Goal: Task Accomplishment & Management: Use online tool/utility

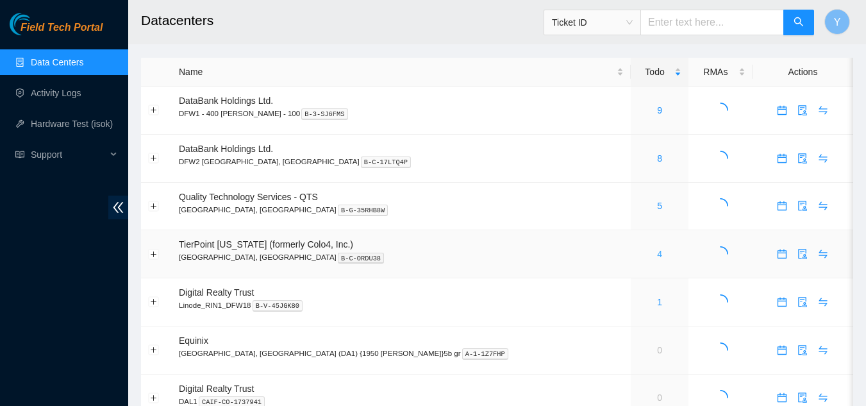
click at [657, 255] on link "4" at bounding box center [659, 254] width 5 height 10
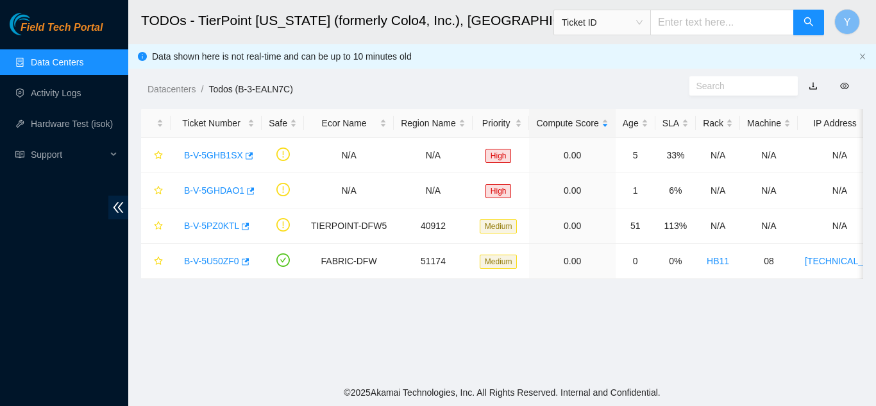
click at [83, 59] on link "Data Centers" at bounding box center [57, 62] width 53 height 10
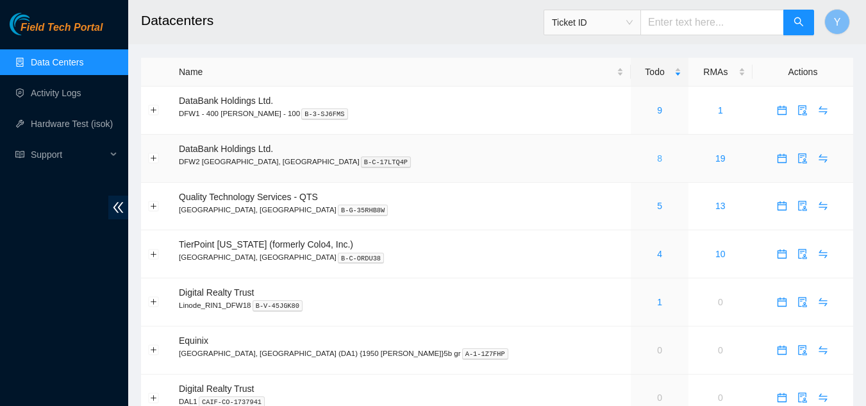
click at [657, 160] on link "8" at bounding box center [659, 158] width 5 height 10
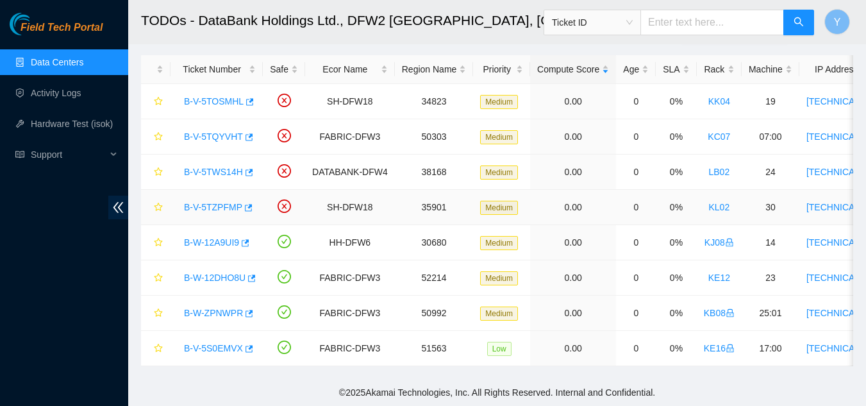
scroll to position [63, 0]
click at [51, 60] on link "Data Centers" at bounding box center [57, 62] width 53 height 10
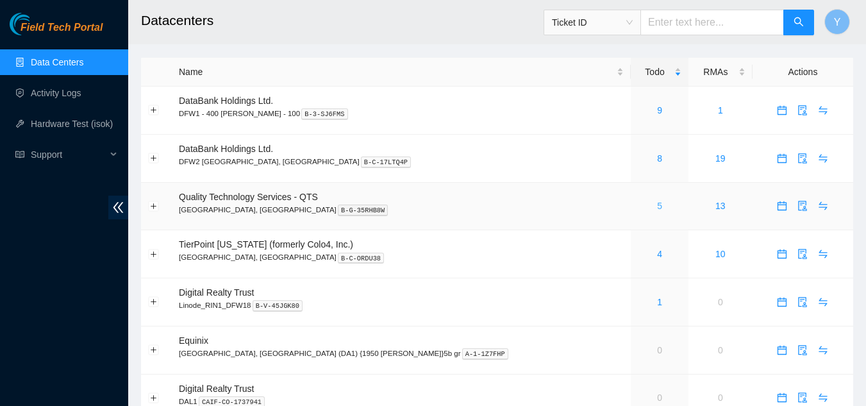
click at [657, 205] on link "5" at bounding box center [659, 206] width 5 height 10
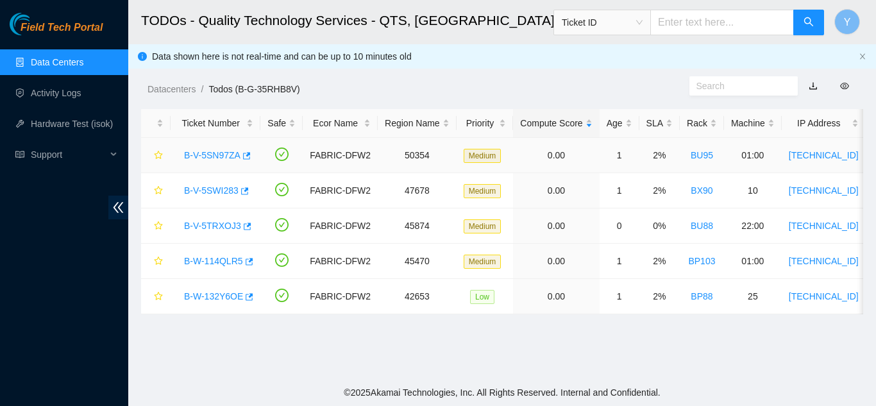
click at [215, 156] on link "B-V-5SN97ZA" at bounding box center [212, 155] width 56 height 10
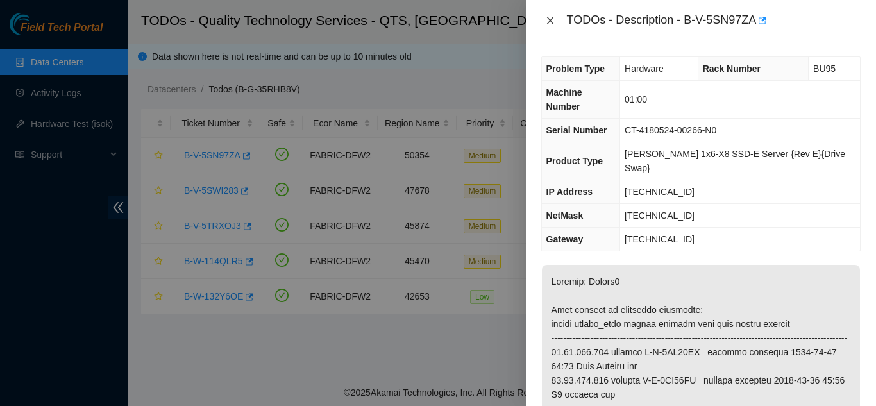
drag, startPoint x: 555, startPoint y: 20, endPoint x: 568, endPoint y: 49, distance: 31.8
click at [555, 21] on button "Close" at bounding box center [550, 21] width 18 height 12
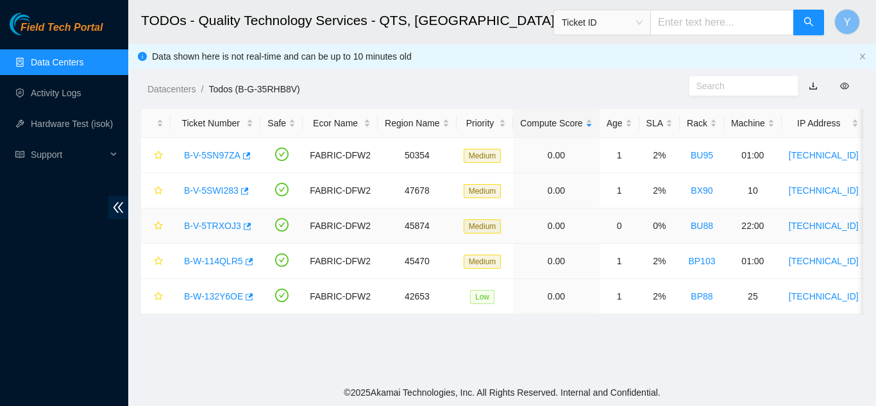
click at [212, 223] on link "B-V-5TRXOJ3" at bounding box center [212, 226] width 57 height 10
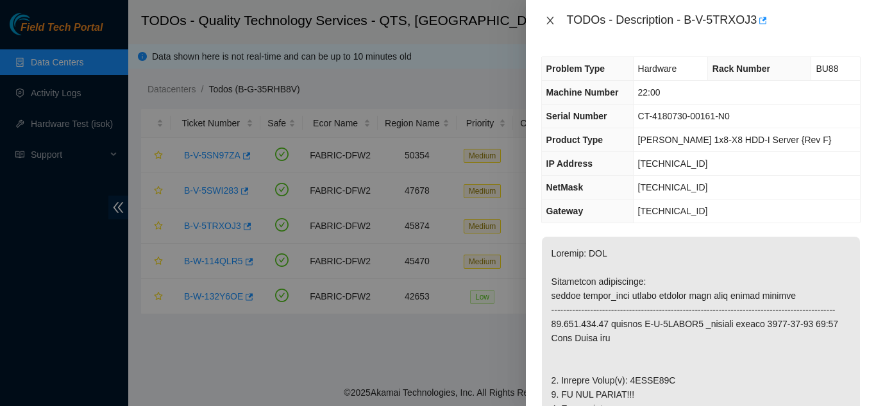
drag, startPoint x: 546, startPoint y: 18, endPoint x: 552, endPoint y: 22, distance: 7.8
click at [546, 19] on icon "close" at bounding box center [550, 20] width 10 height 10
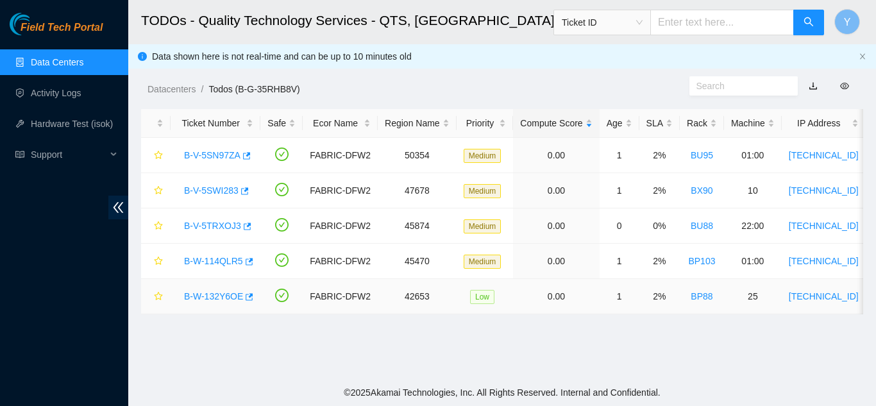
click at [213, 294] on link "B-W-132Y6OE" at bounding box center [213, 296] width 59 height 10
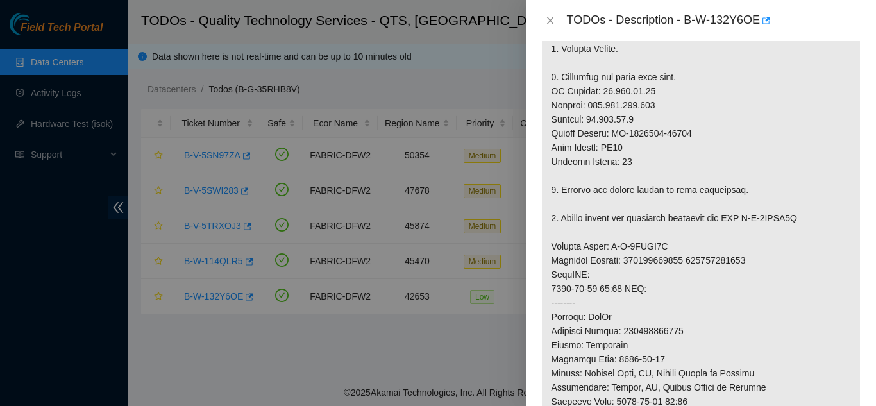
scroll to position [449, 0]
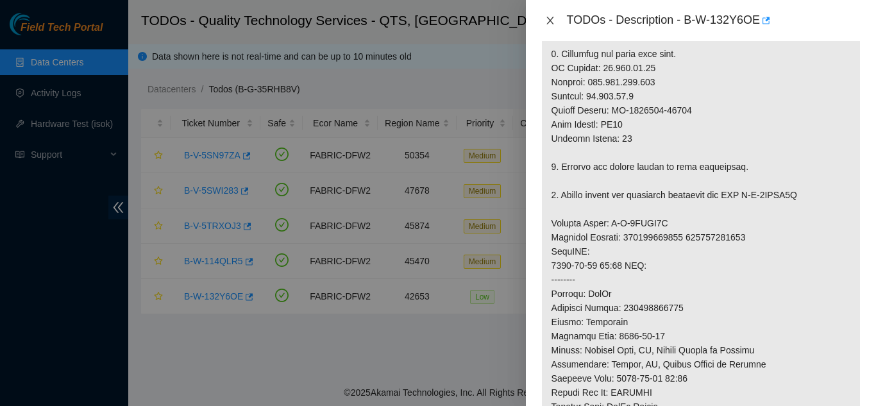
click at [553, 20] on button "Close" at bounding box center [550, 21] width 18 height 12
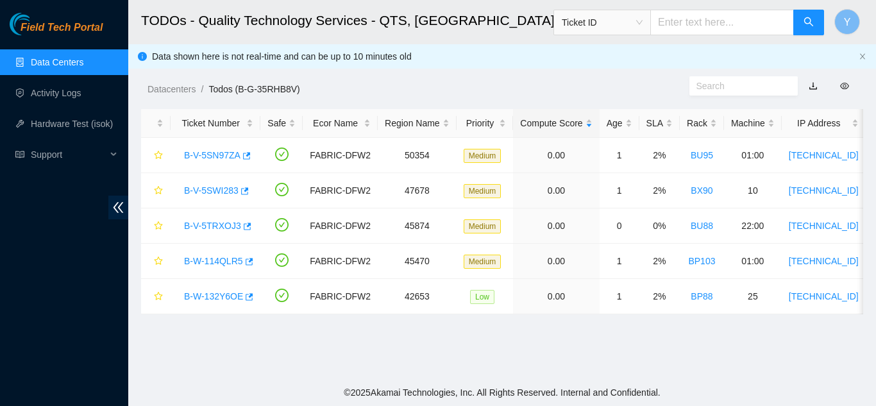
scroll to position [439, 0]
click at [217, 260] on link "B-W-114QLR5" at bounding box center [213, 261] width 59 height 10
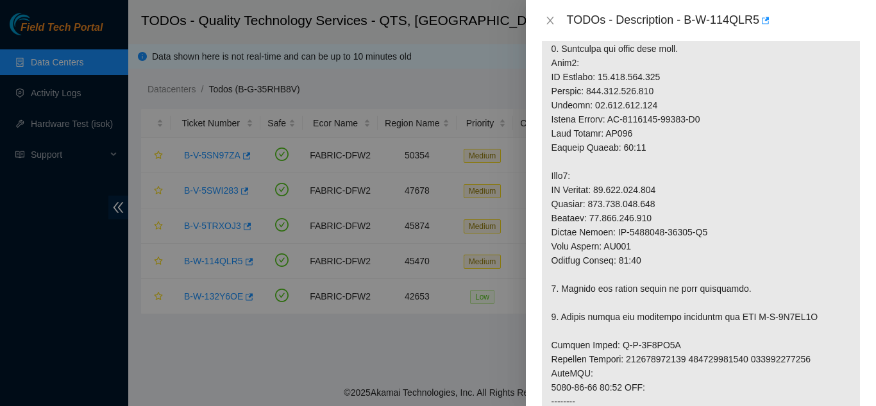
scroll to position [461, 0]
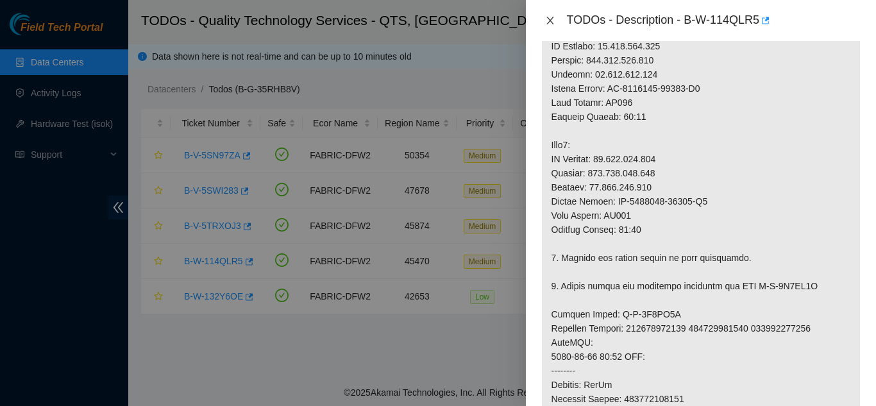
click at [547, 18] on icon "close" at bounding box center [550, 20] width 10 height 10
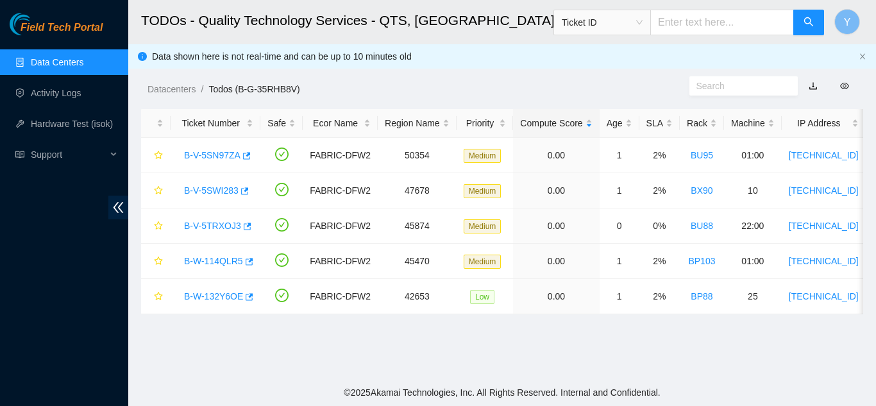
scroll to position [440, 0]
click at [207, 262] on link "B-W-114QLR5" at bounding box center [213, 261] width 59 height 10
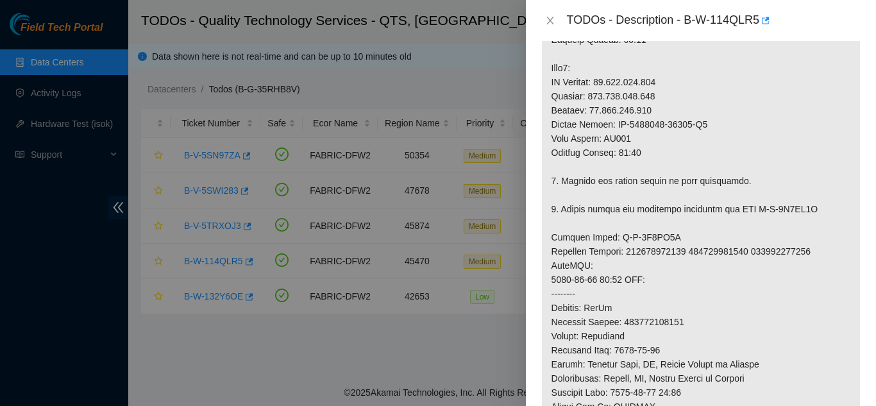
scroll to position [589, 0]
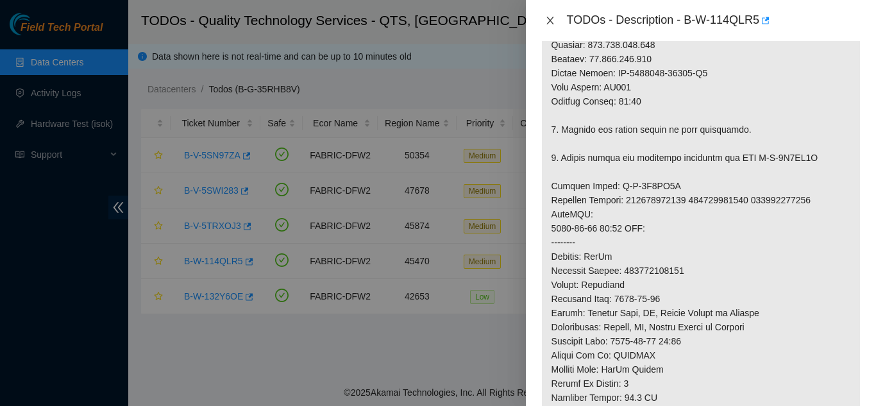
click at [551, 21] on icon "close" at bounding box center [550, 20] width 10 height 10
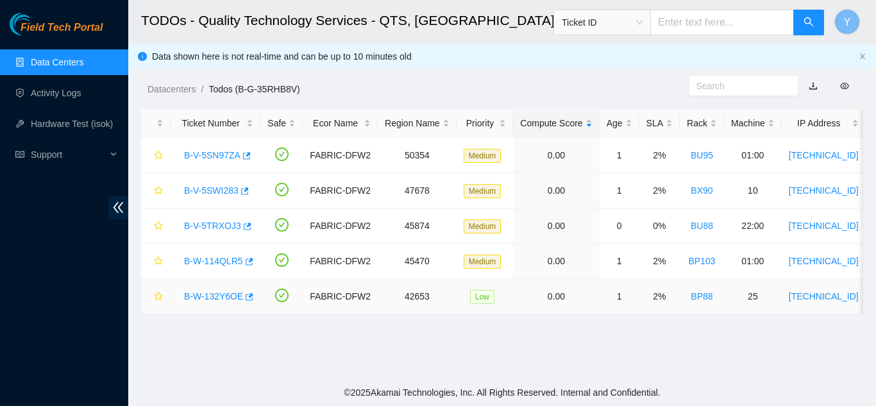
click at [231, 294] on link "B-W-132Y6OE" at bounding box center [213, 296] width 59 height 10
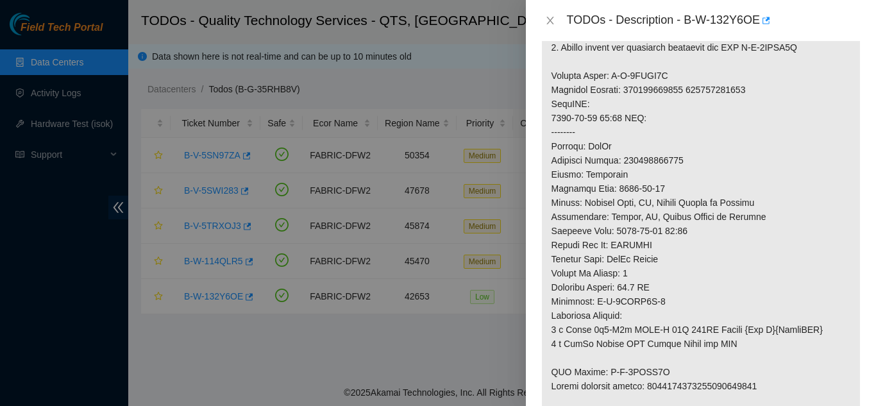
scroll to position [577, 0]
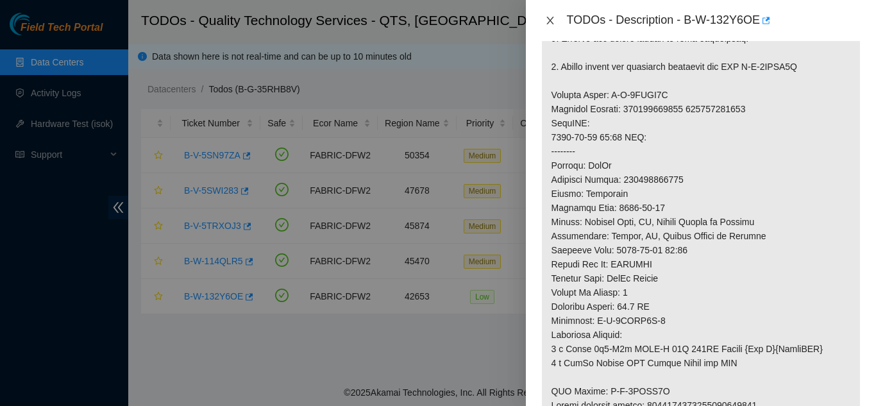
click at [548, 22] on icon "close" at bounding box center [550, 20] width 10 height 10
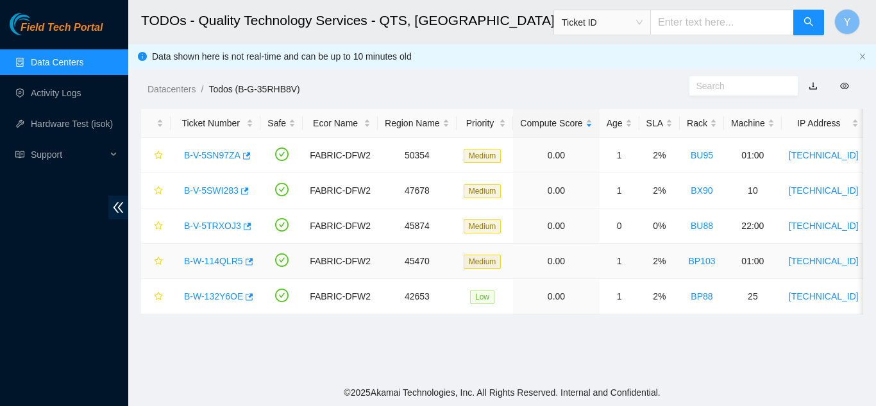
scroll to position [440, 0]
click at [215, 259] on link "B-W-114QLR5" at bounding box center [213, 261] width 59 height 10
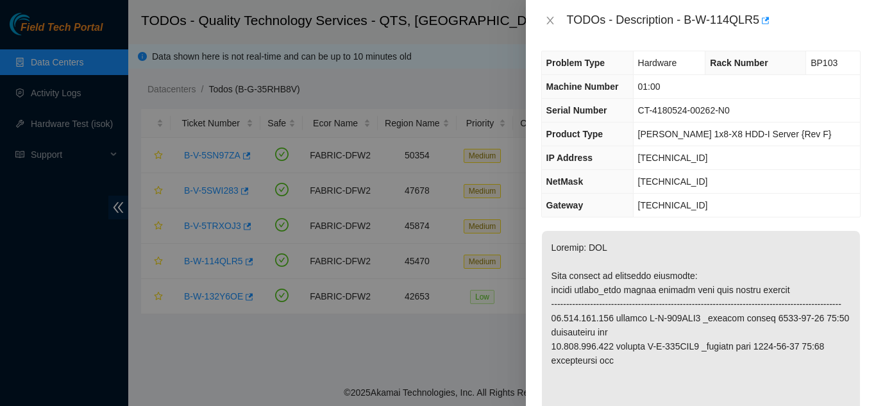
scroll to position [0, 0]
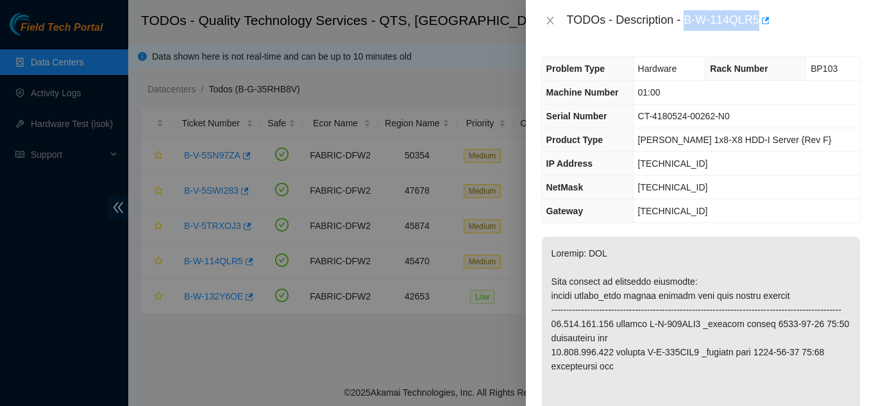
drag, startPoint x: 686, startPoint y: 20, endPoint x: 758, endPoint y: 21, distance: 71.8
click at [758, 21] on div "TODOs - Description - B-W-114QLR5" at bounding box center [714, 20] width 294 height 21
copy div "B-W-114QLR5"
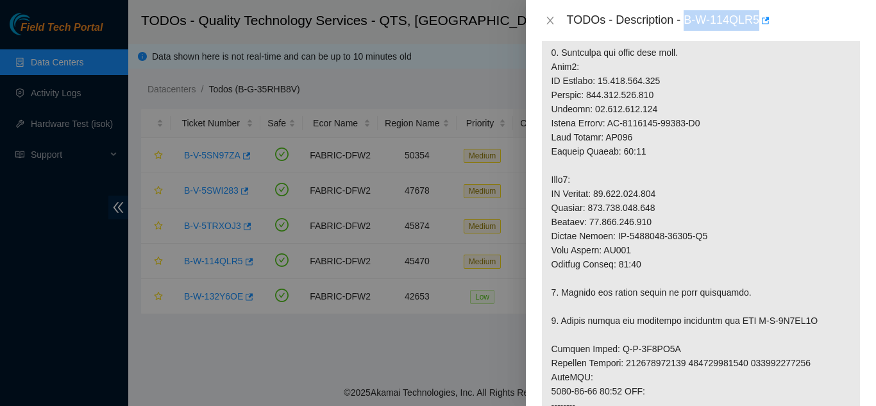
scroll to position [449, 0]
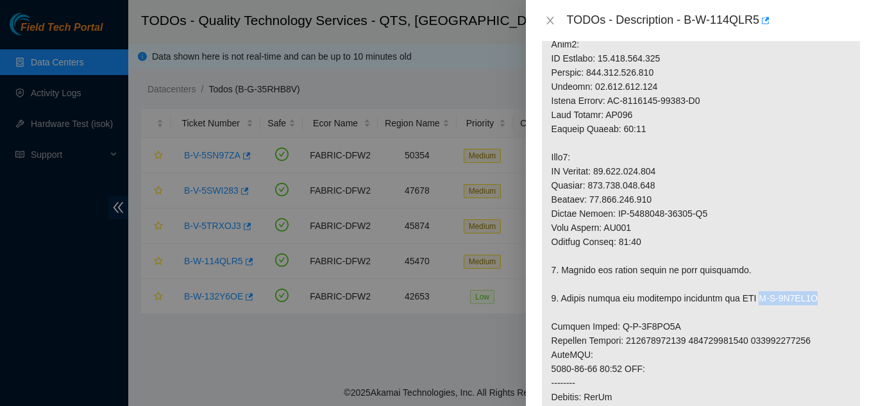
drag, startPoint x: 748, startPoint y: 312, endPoint x: 807, endPoint y: 311, distance: 59.0
click at [807, 311] on p at bounding box center [701, 256] width 318 height 936
copy p "B-V-5U0FL9T"
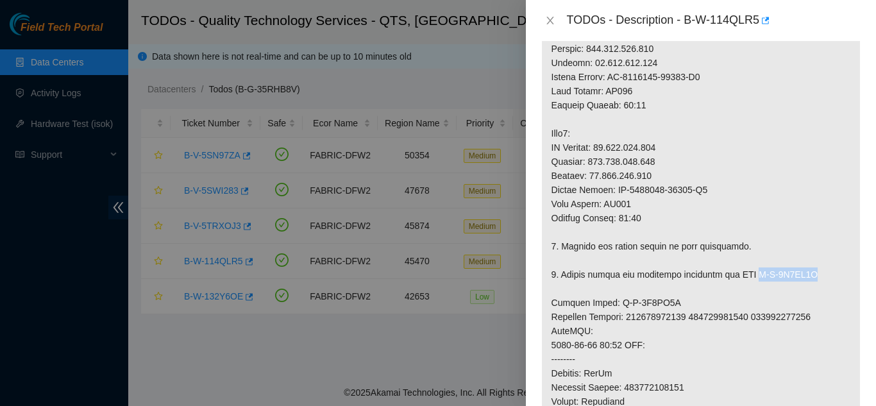
scroll to position [513, 0]
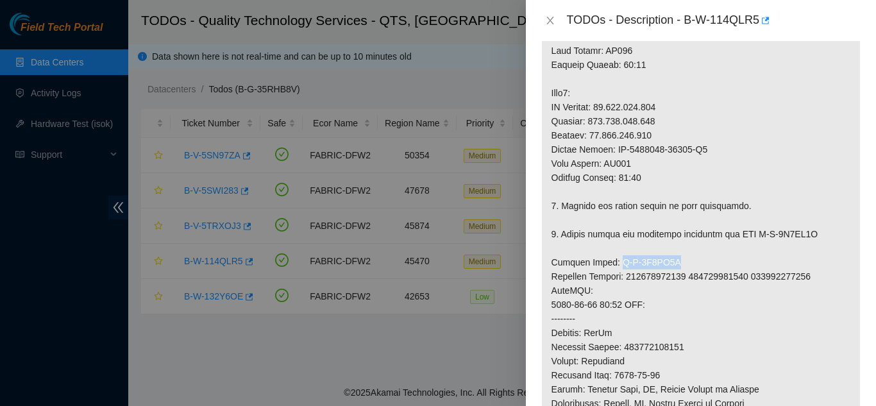
drag, startPoint x: 608, startPoint y: 276, endPoint x: 667, endPoint y: 272, distance: 59.2
click at [667, 272] on p at bounding box center [701, 192] width 318 height 936
copy p "B-V-5U0FL9K"
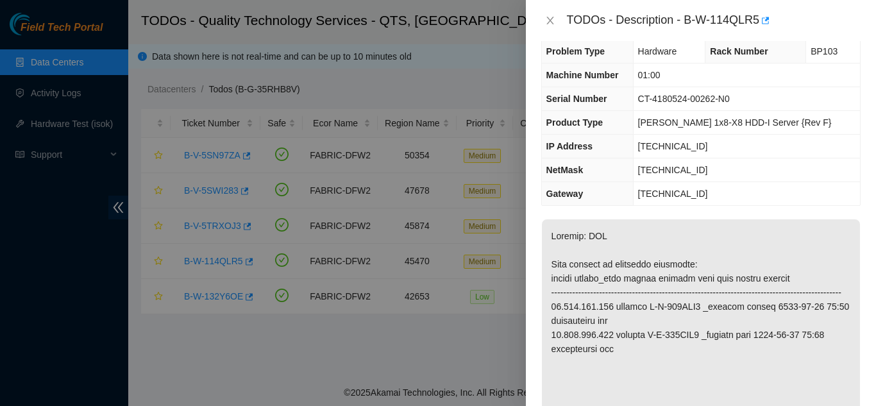
scroll to position [0, 0]
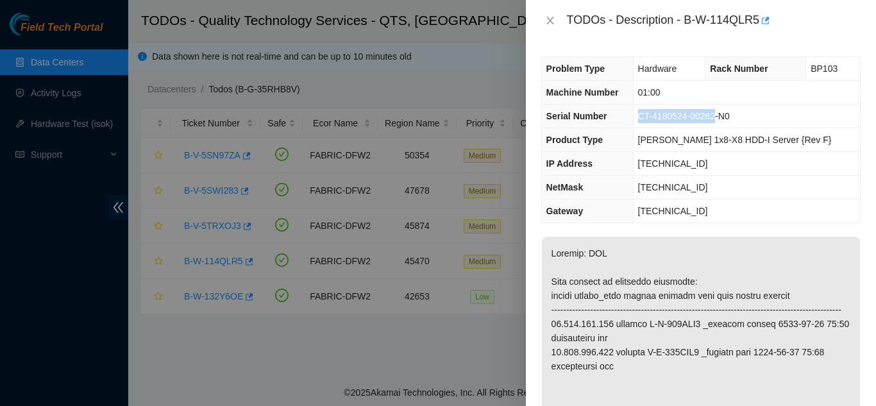
drag, startPoint x: 656, startPoint y: 115, endPoint x: 730, endPoint y: 117, distance: 74.4
click at [730, 117] on span "CT-4180524-00262-N0" at bounding box center [684, 116] width 92 height 10
copy span "CT-4180524-00262"
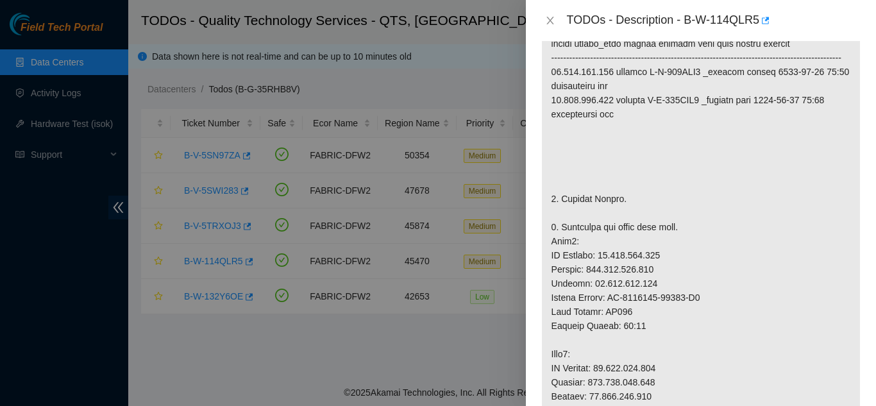
scroll to position [256, 0]
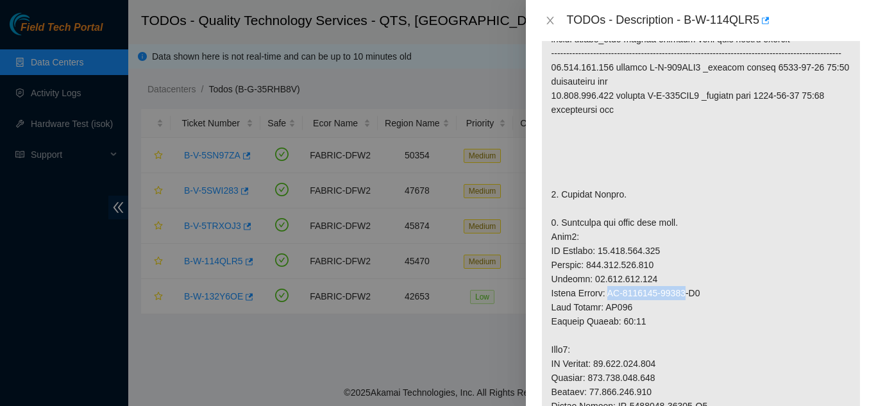
drag, startPoint x: 612, startPoint y: 306, endPoint x: 687, endPoint y: 305, distance: 75.0
copy p "CT-4180912-00143"
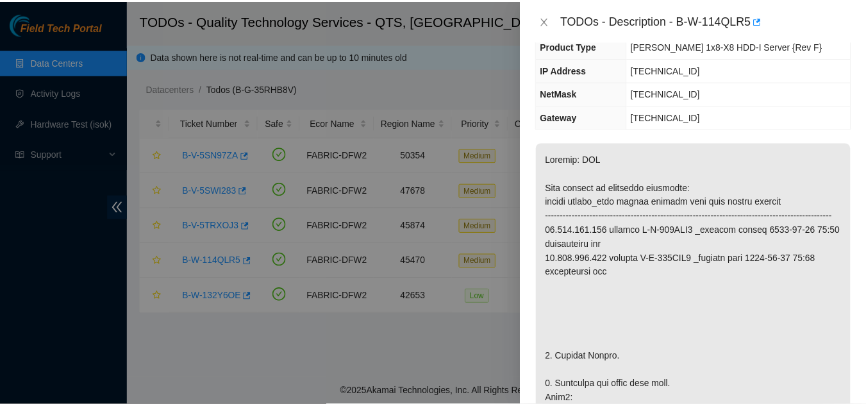
scroll to position [0, 0]
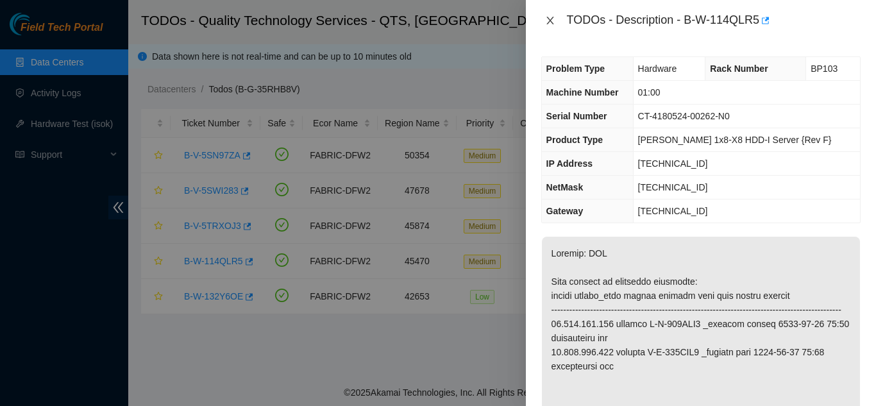
click at [548, 21] on icon "close" at bounding box center [550, 20] width 10 height 10
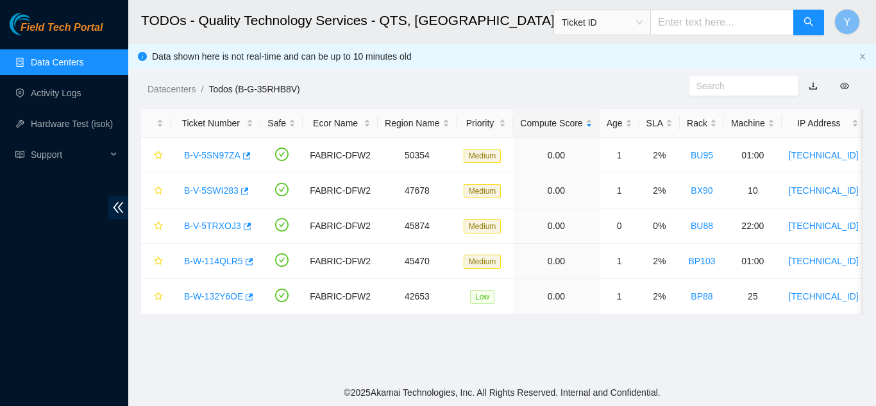
click at [79, 63] on link "Data Centers" at bounding box center [57, 62] width 53 height 10
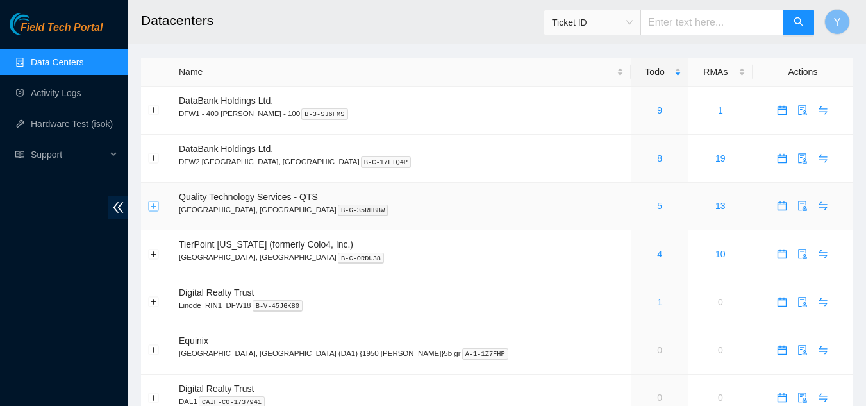
click at [153, 205] on button "Expand row" at bounding box center [154, 206] width 10 height 10
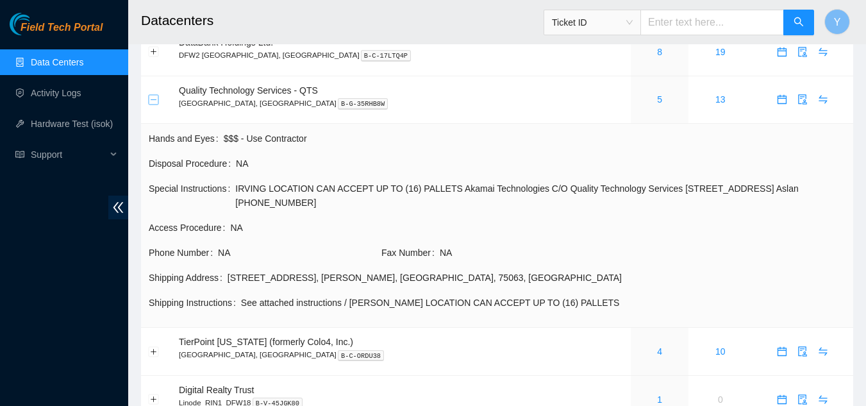
scroll to position [128, 0]
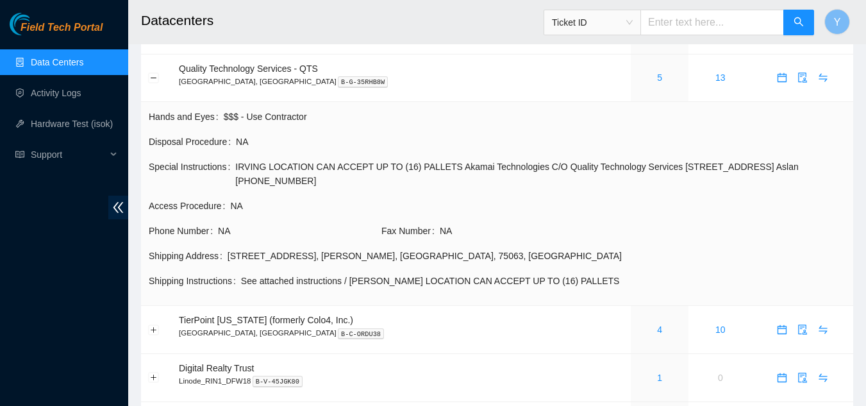
click at [71, 67] on link "Data Centers" at bounding box center [57, 62] width 53 height 10
click at [153, 77] on button "Collapse row" at bounding box center [154, 77] width 10 height 10
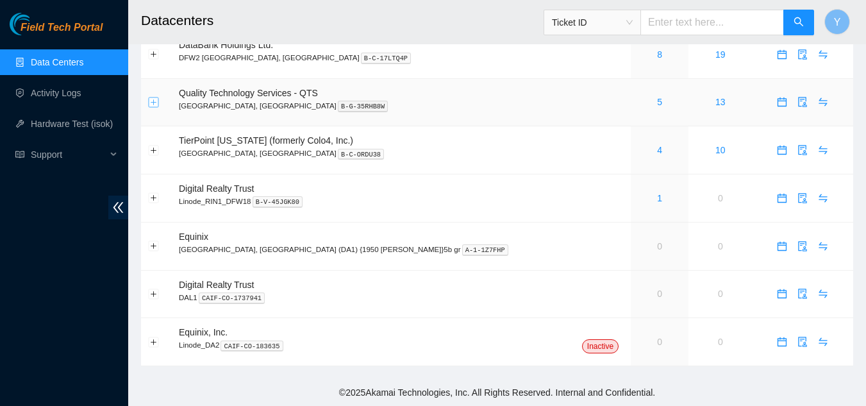
scroll to position [104, 0]
click at [657, 103] on link "5" at bounding box center [659, 102] width 5 height 10
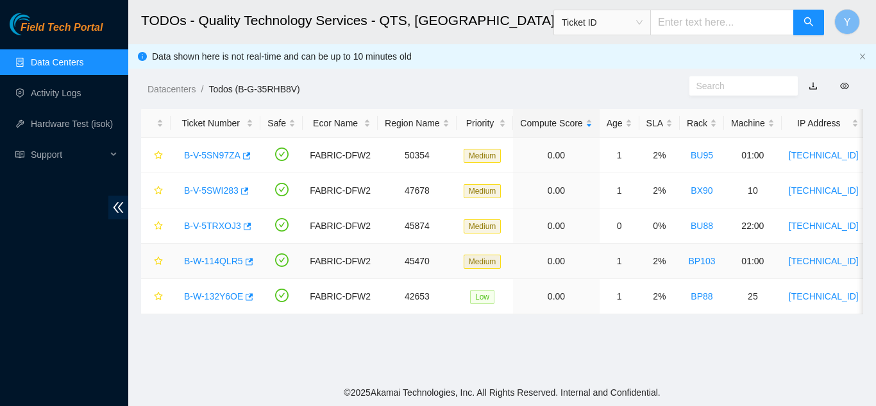
click at [203, 256] on link "B-W-114QLR5" at bounding box center [213, 261] width 59 height 10
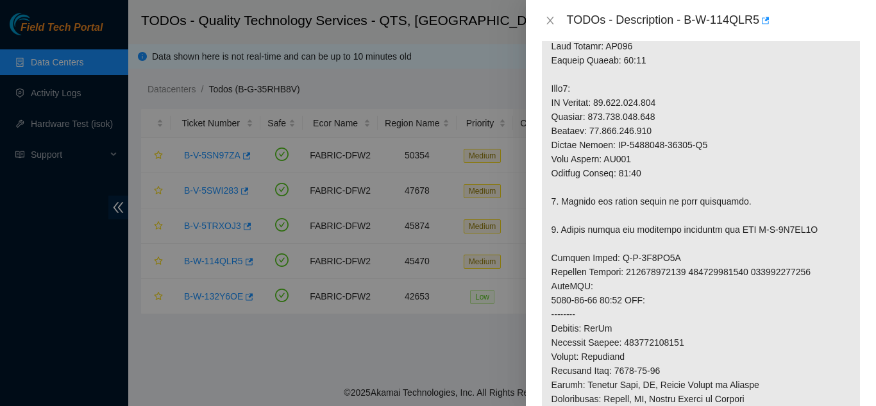
scroll to position [513, 0]
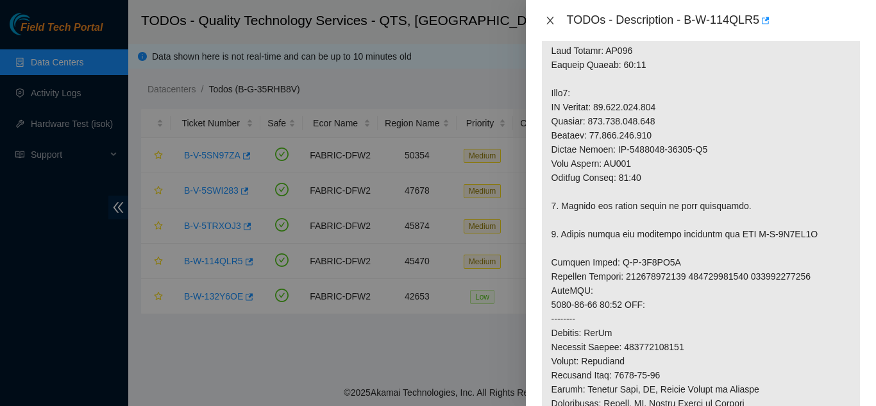
click at [546, 18] on icon "close" at bounding box center [550, 20] width 10 height 10
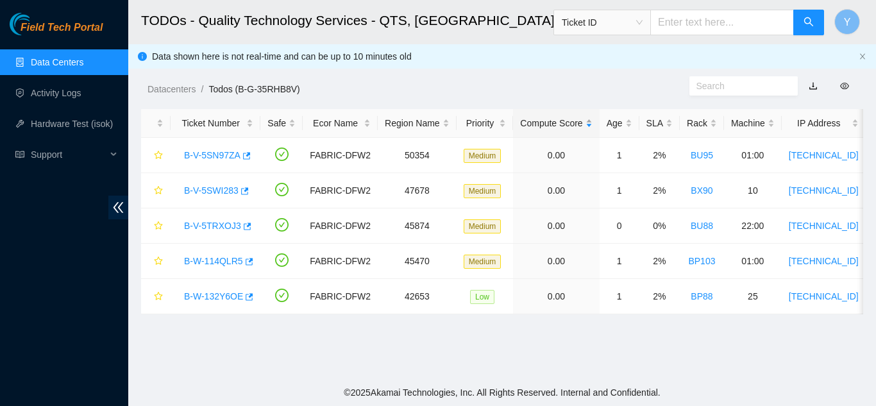
scroll to position [440, 0]
click at [210, 292] on link "B-W-132Y6OE" at bounding box center [213, 296] width 59 height 10
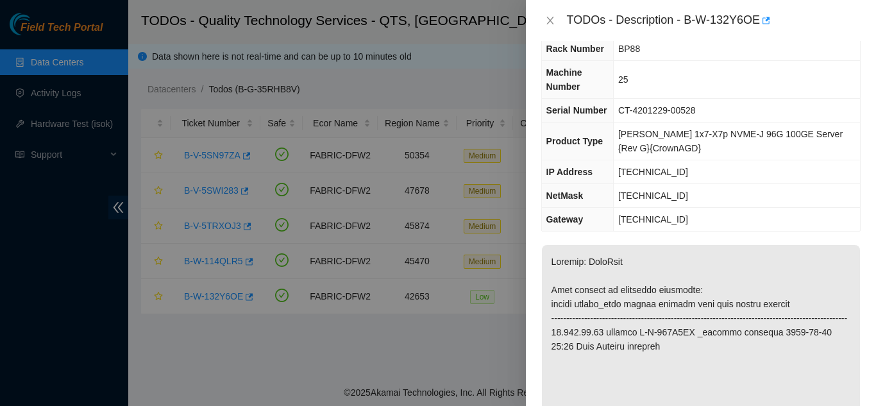
scroll to position [0, 0]
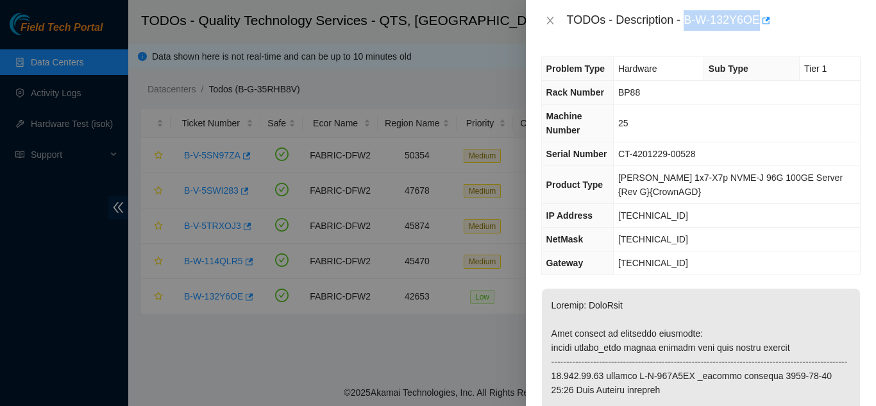
drag, startPoint x: 686, startPoint y: 20, endPoint x: 757, endPoint y: 19, distance: 71.2
click at [757, 19] on div "TODOs - Description - B-W-132Y6OE" at bounding box center [714, 20] width 294 height 21
copy div "B-W-132Y6OE"
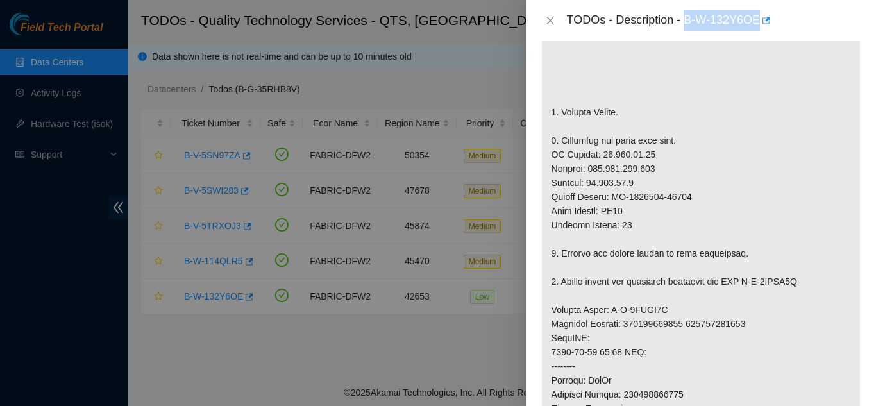
scroll to position [385, 0]
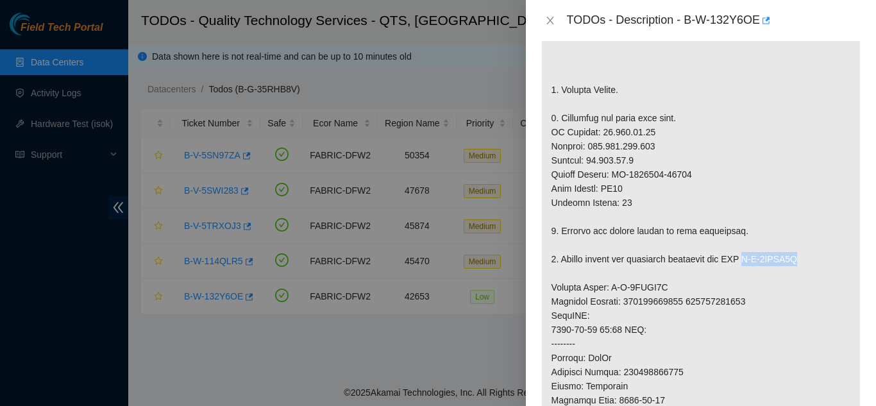
drag, startPoint x: 748, startPoint y: 274, endPoint x: 807, endPoint y: 272, distance: 59.0
click at [807, 272] on p at bounding box center [701, 287] width 318 height 767
copy p "B-V-5RDWL1P"
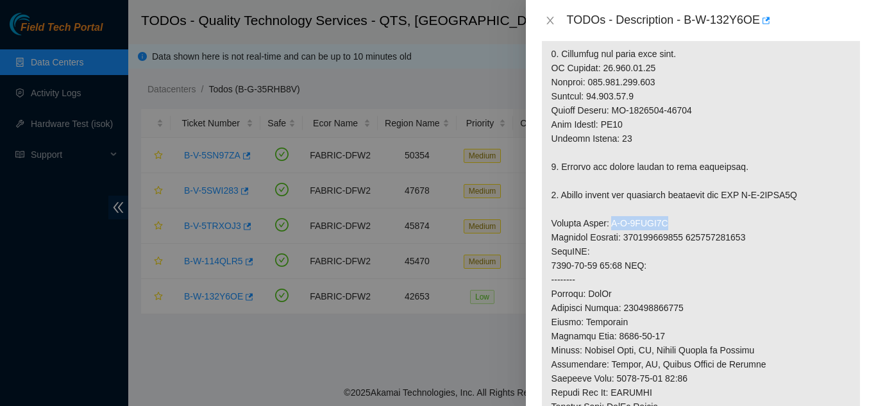
drag, startPoint x: 615, startPoint y: 237, endPoint x: 674, endPoint y: 235, distance: 59.7
click at [674, 235] on p at bounding box center [701, 223] width 318 height 767
copy p "B-V-5RDWL1G"
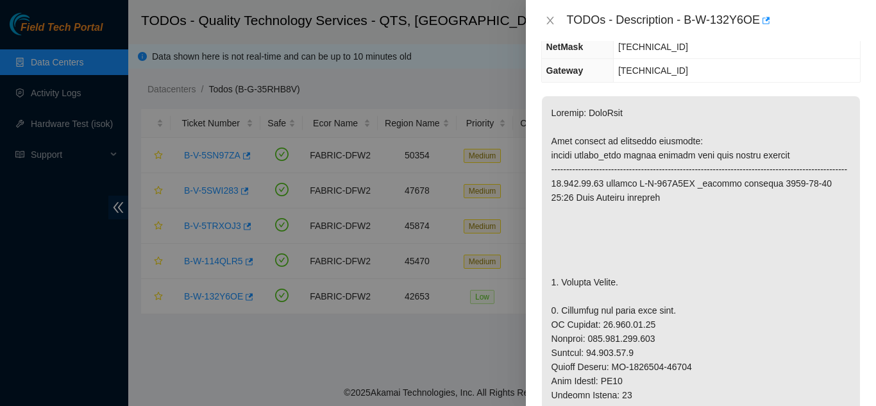
scroll to position [0, 0]
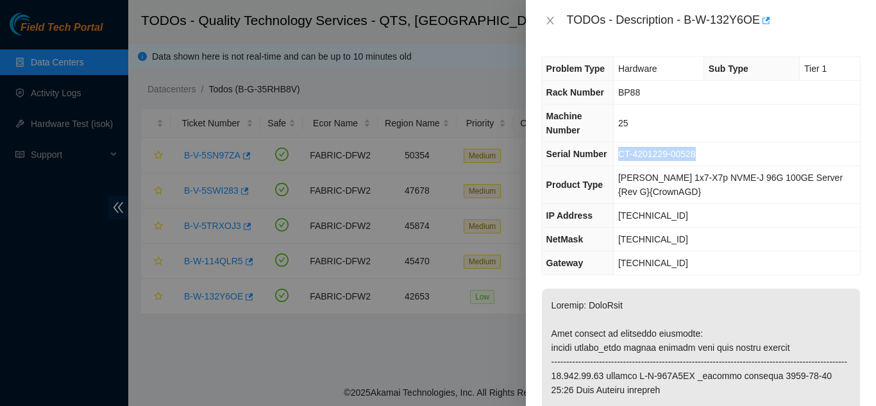
drag, startPoint x: 626, startPoint y: 156, endPoint x: 703, endPoint y: 153, distance: 77.6
click at [703, 153] on td "CT-4201229-00528" at bounding box center [736, 154] width 247 height 24
copy span "CT-4201229-00528"
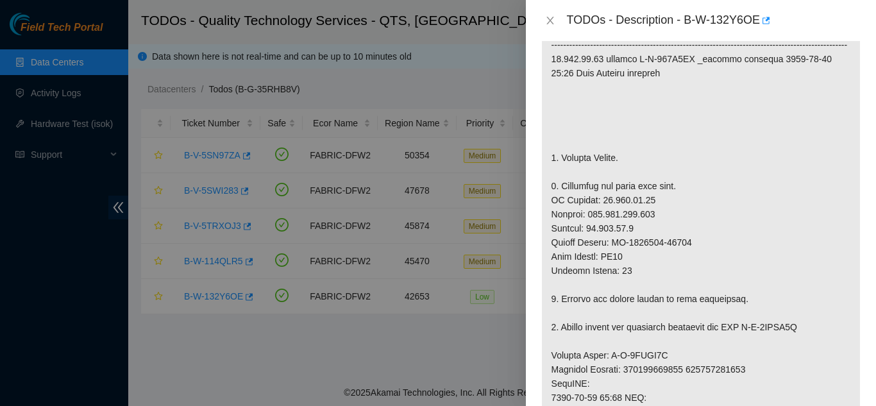
scroll to position [321, 0]
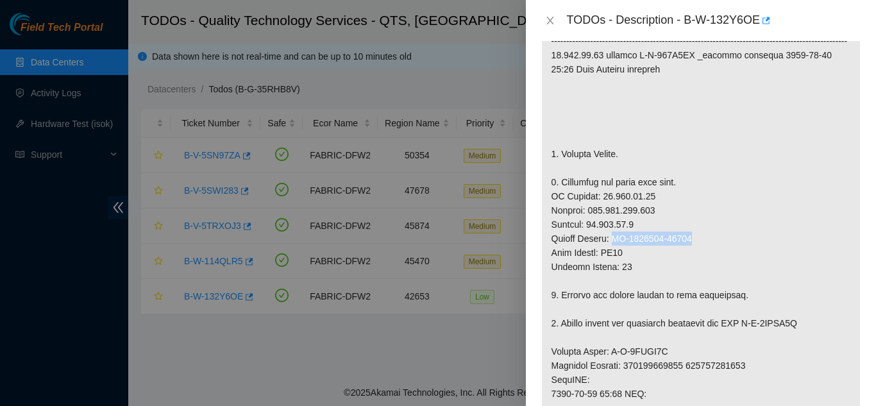
drag, startPoint x: 612, startPoint y: 251, endPoint x: 694, endPoint y: 249, distance: 82.1
click at [694, 249] on p at bounding box center [701, 351] width 318 height 767
copy p "CT-4201015-00169"
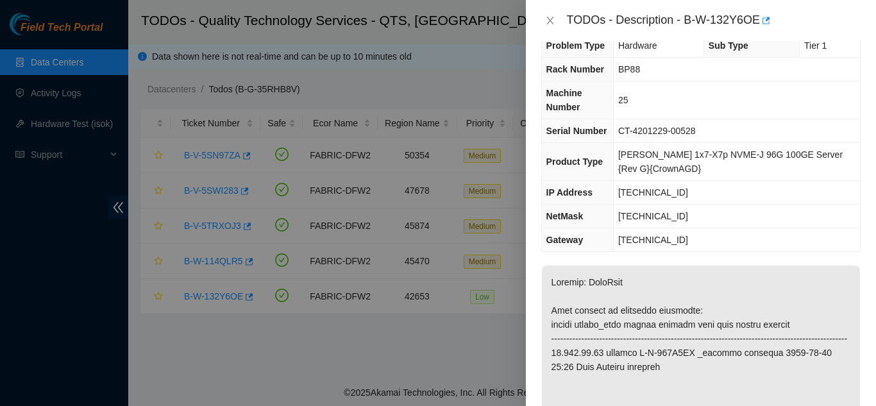
scroll to position [0, 0]
